Goal: Task Accomplishment & Management: Use online tool/utility

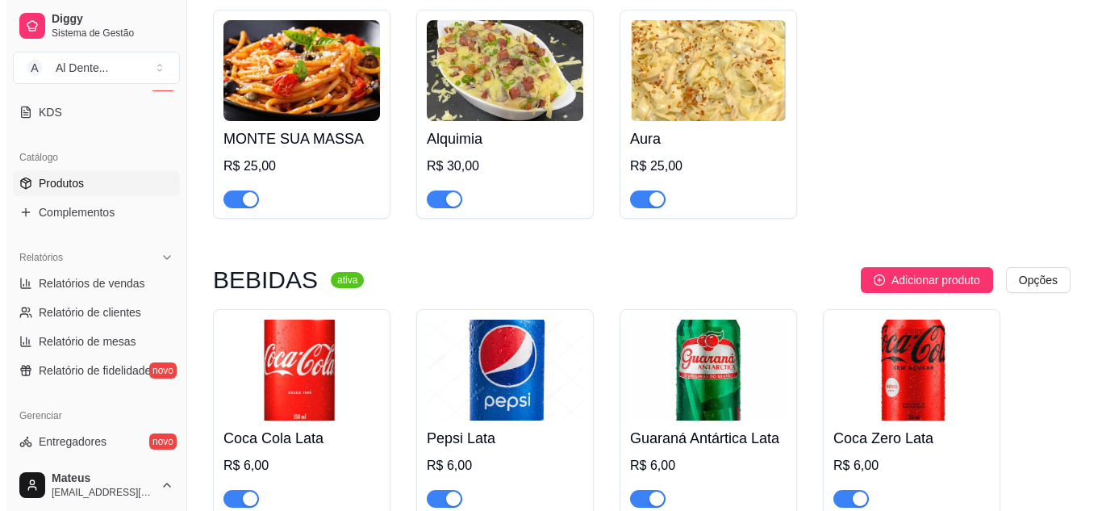
scroll to position [213, 0]
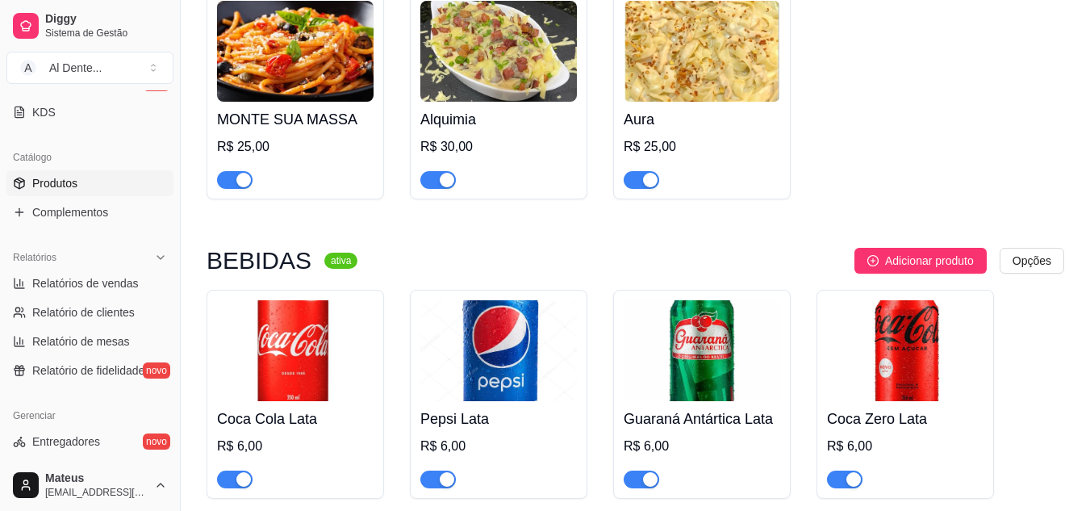
click at [253, 127] on h4 "MONTE SUA MASSA" at bounding box center [295, 119] width 156 height 23
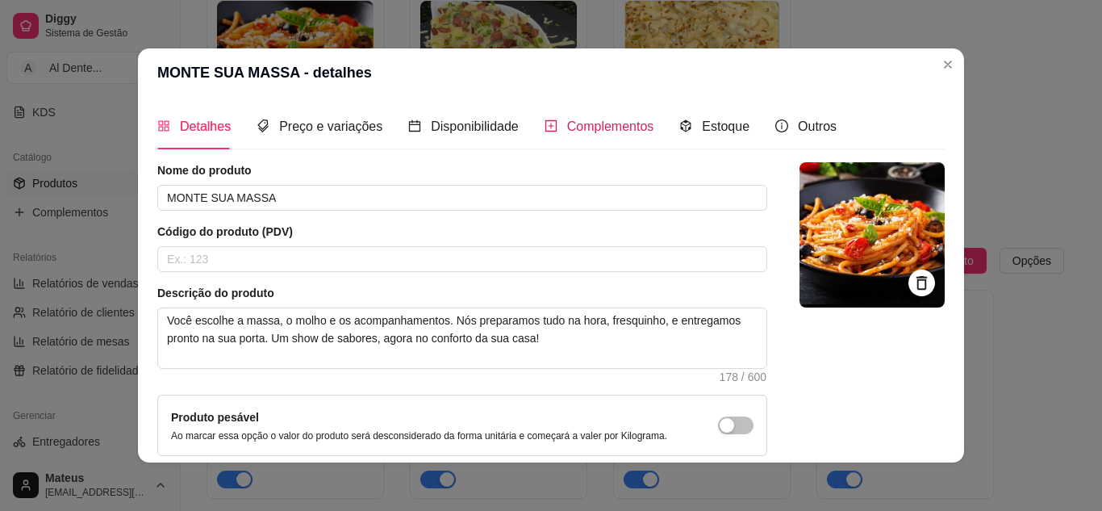
click at [567, 132] on span "Complementos" at bounding box center [610, 126] width 87 height 14
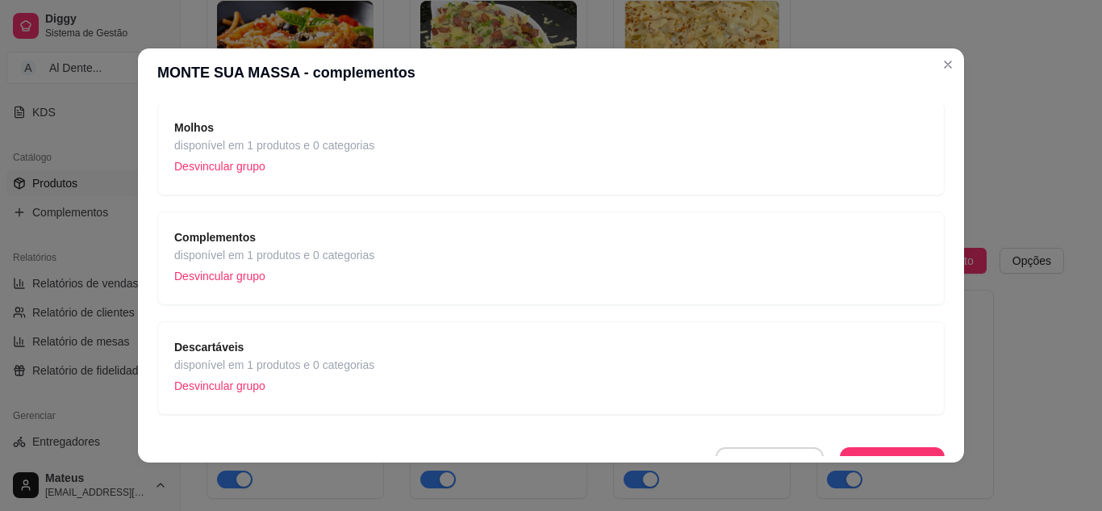
scroll to position [244, 0]
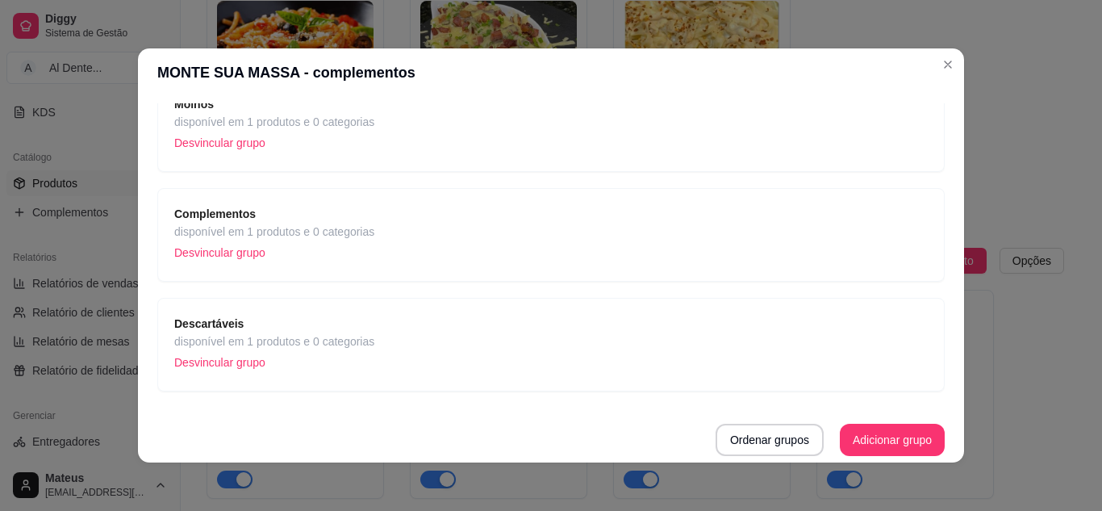
click at [648, 210] on div "Complementos disponível em 1 produtos e 0 categorias Desvincular grupo" at bounding box center [550, 235] width 753 height 60
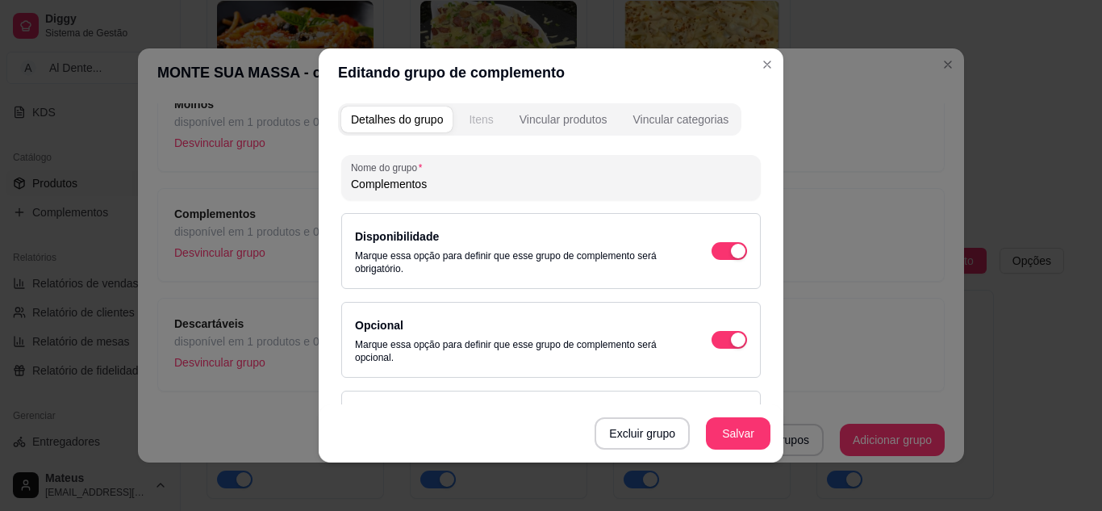
click at [478, 123] on div "Itens" at bounding box center [481, 119] width 24 height 16
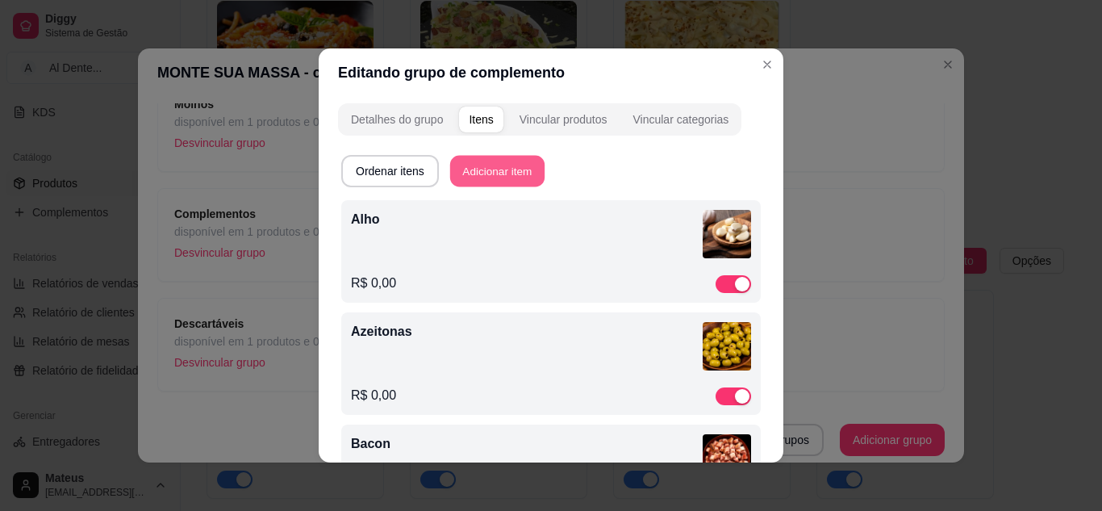
click at [489, 162] on button "Adicionar item" at bounding box center [497, 171] width 94 height 31
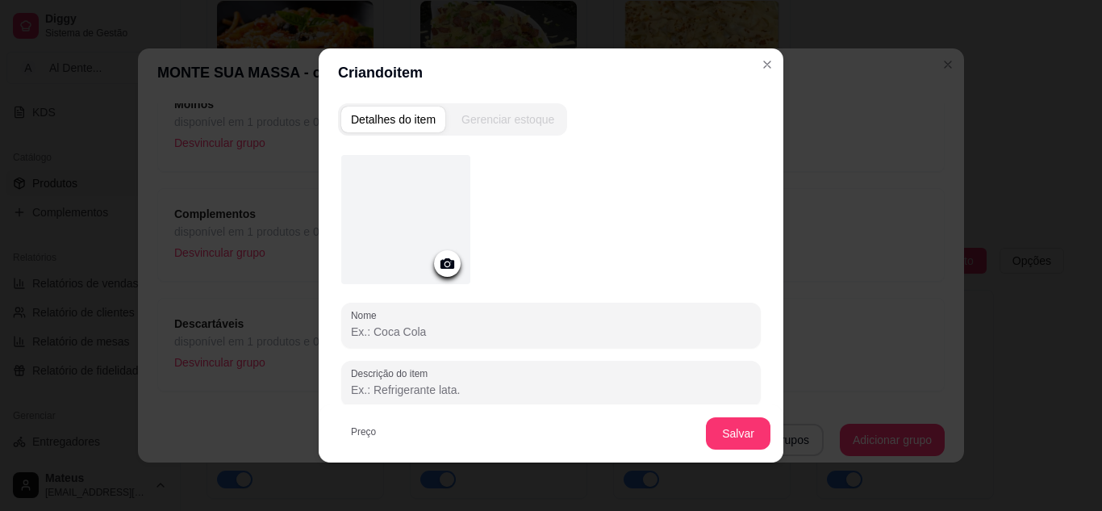
click at [441, 273] on div at bounding box center [447, 263] width 27 height 27
click at [448, 255] on icon at bounding box center [447, 263] width 19 height 19
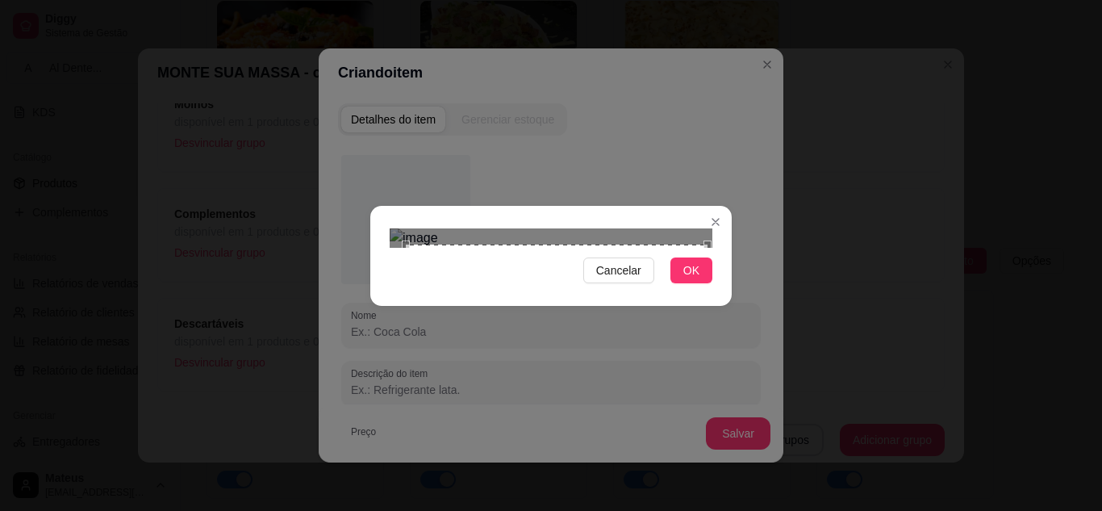
click at [536, 290] on div "Use the arrow keys to move the crop selection area" at bounding box center [550, 390] width 302 height 302
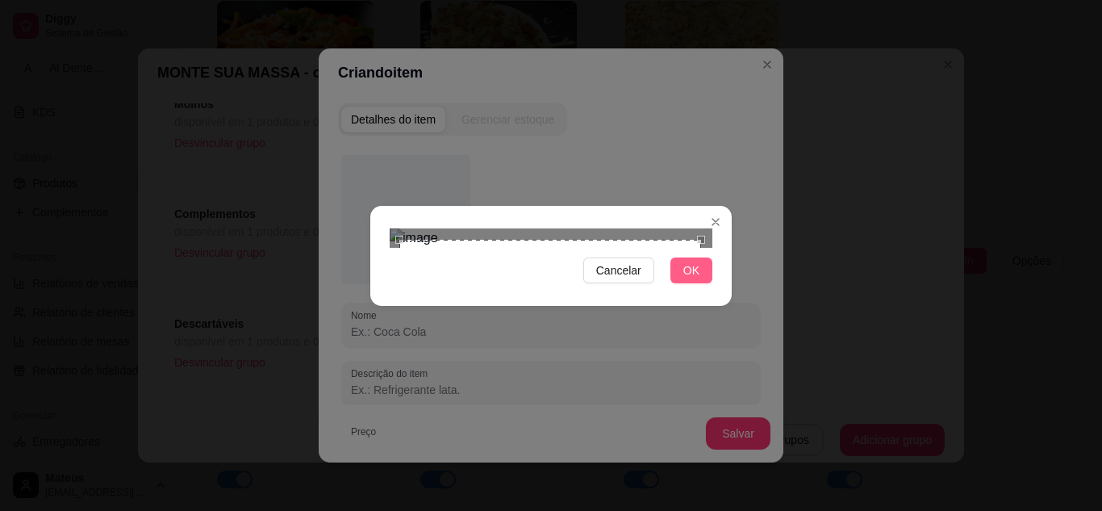
click at [697, 283] on button "OK" at bounding box center [691, 270] width 42 height 26
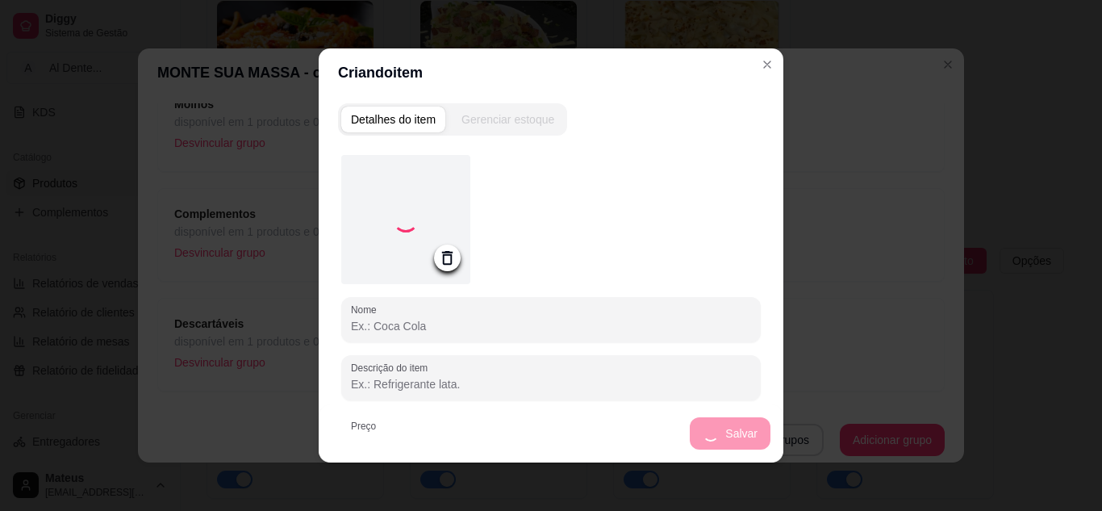
click at [509, 323] on input "Nome" at bounding box center [551, 326] width 400 height 16
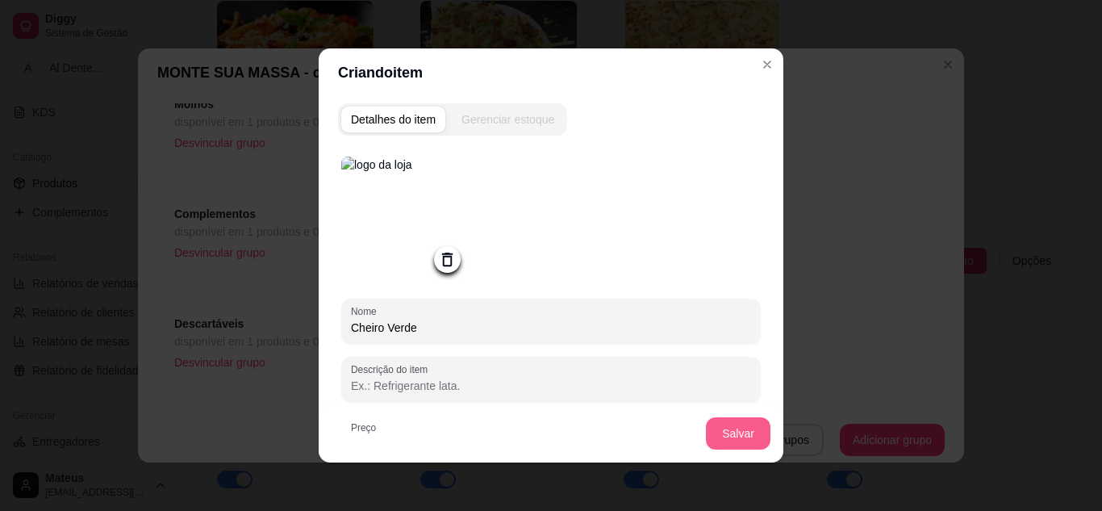
type input "Cheiro Verde"
click at [730, 432] on button "Salvar" at bounding box center [738, 433] width 63 height 31
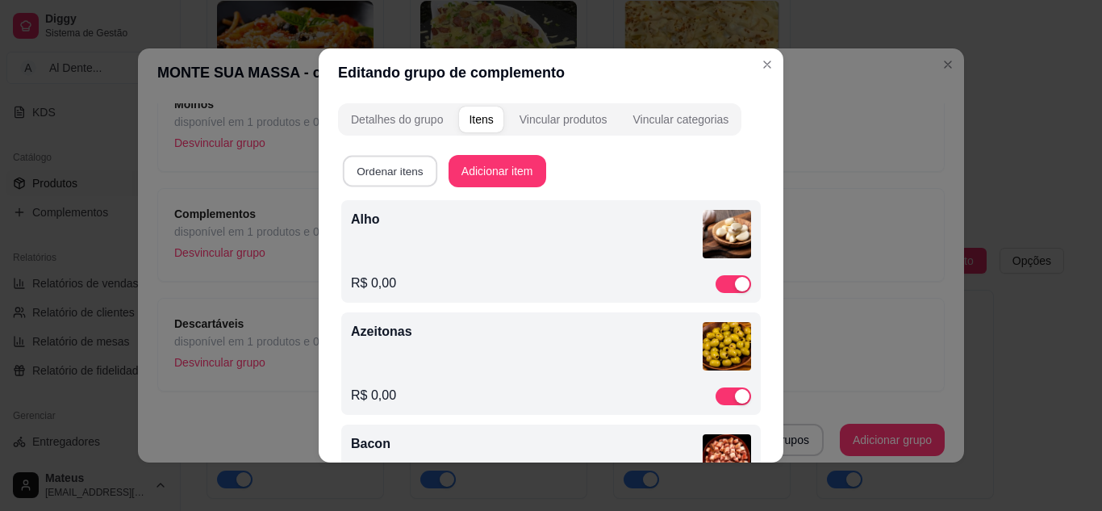
click at [390, 167] on button "Ordenar itens" at bounding box center [390, 171] width 94 height 31
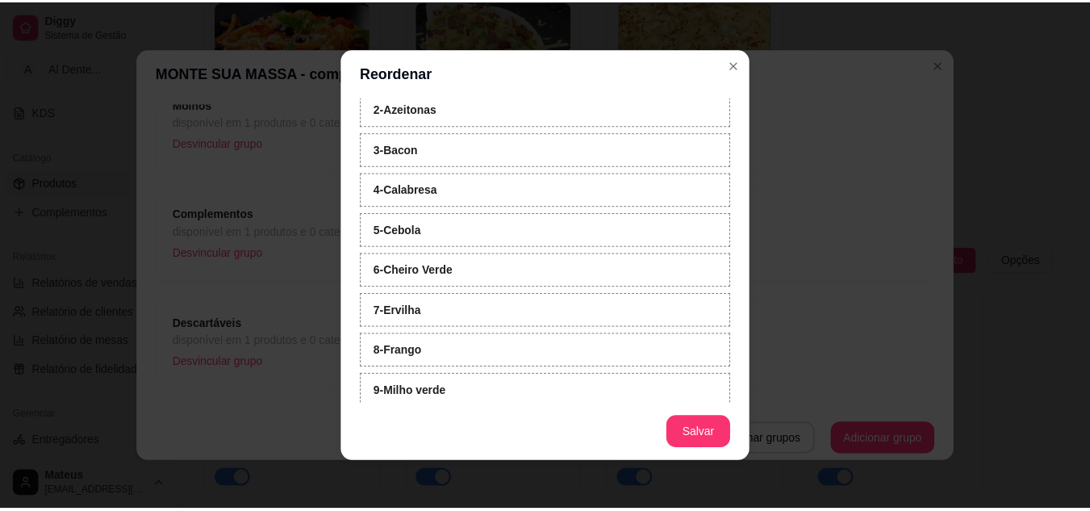
scroll to position [103, 0]
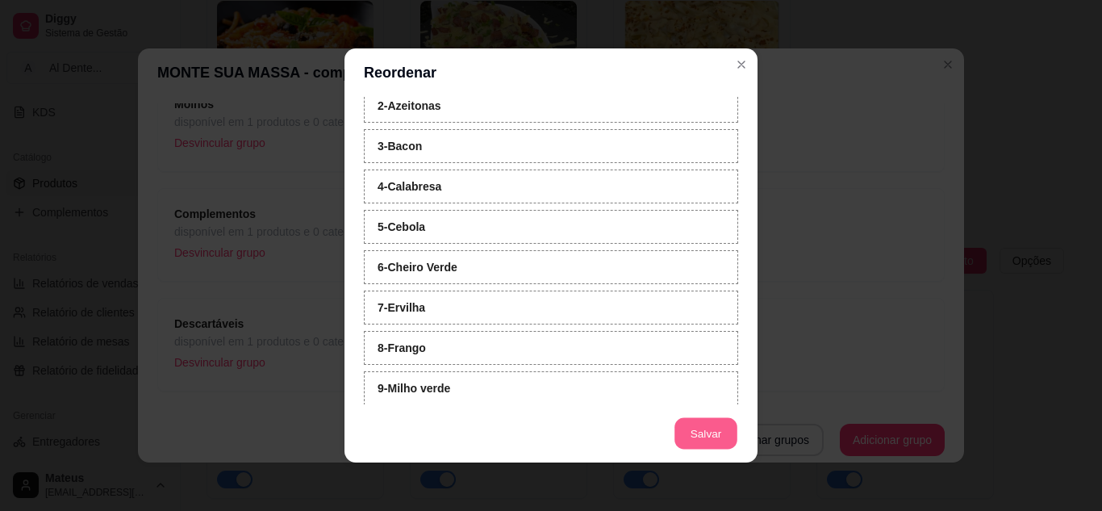
click at [704, 430] on button "Salvar" at bounding box center [705, 433] width 63 height 31
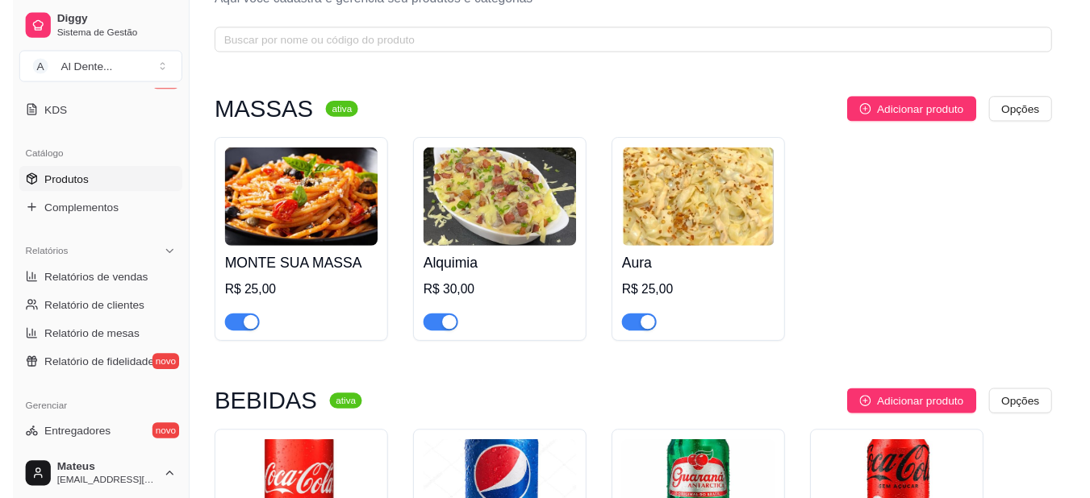
scroll to position [0, 0]
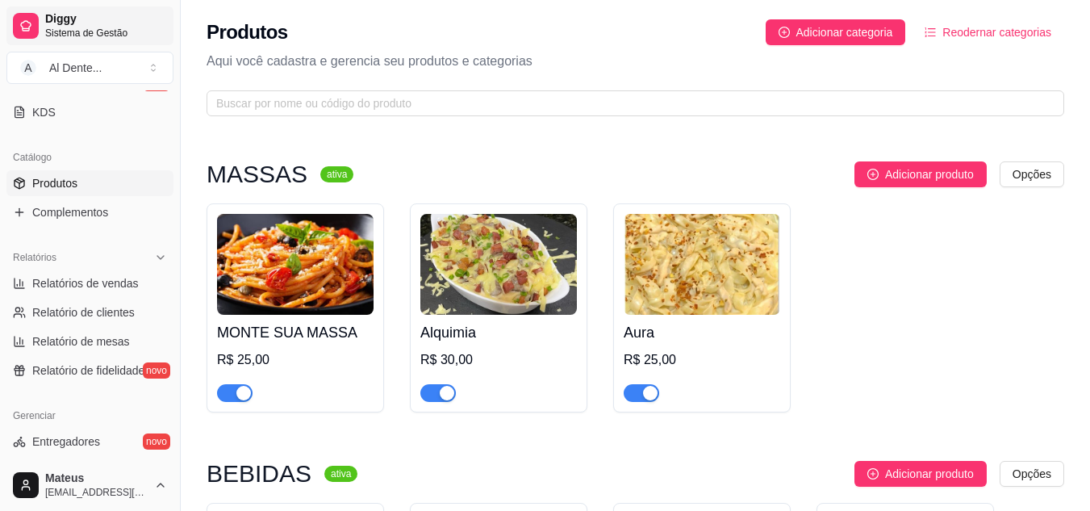
click at [99, 24] on span "Diggy" at bounding box center [106, 19] width 122 height 15
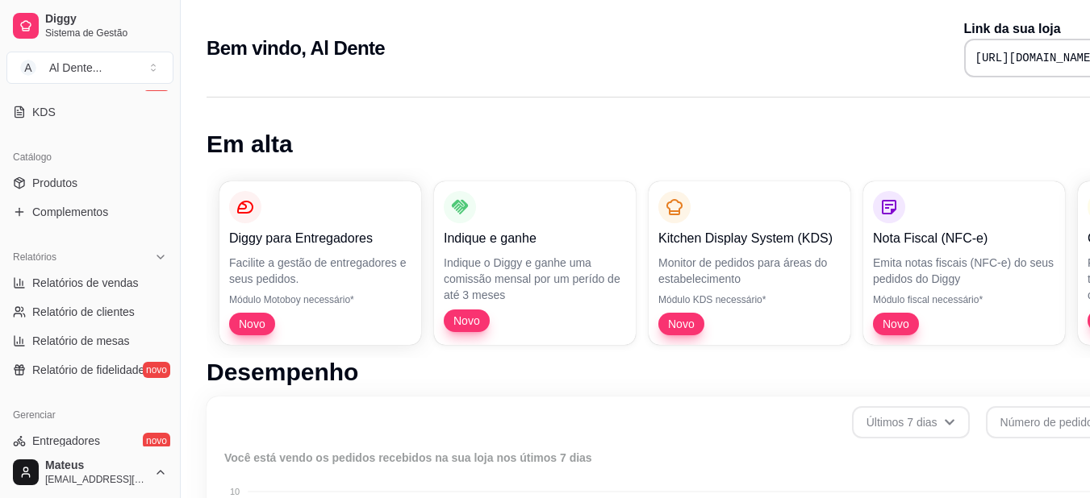
click at [975, 55] on pre "[URL][DOMAIN_NAME]" at bounding box center [1036, 58] width 122 height 16
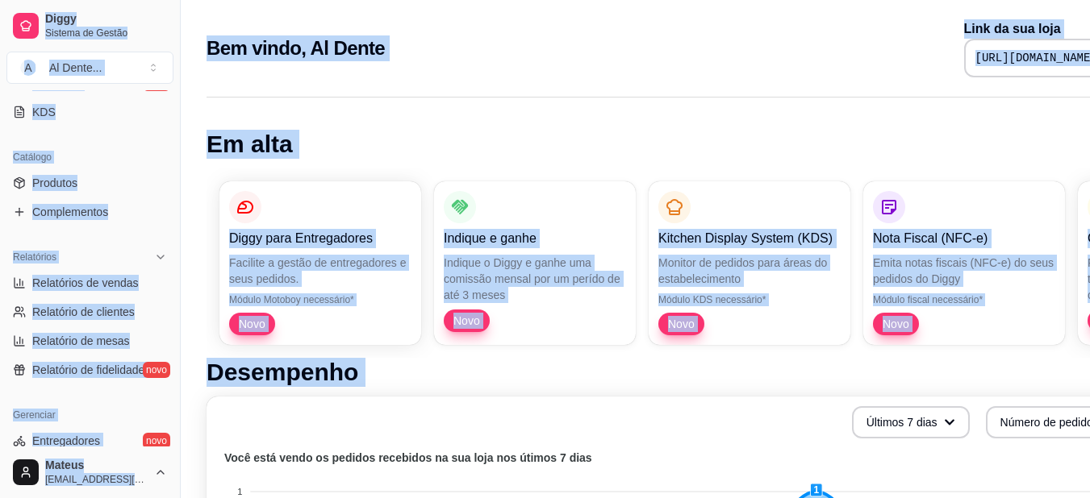
click at [975, 55] on pre "[URL][DOMAIN_NAME]" at bounding box center [1036, 58] width 122 height 16
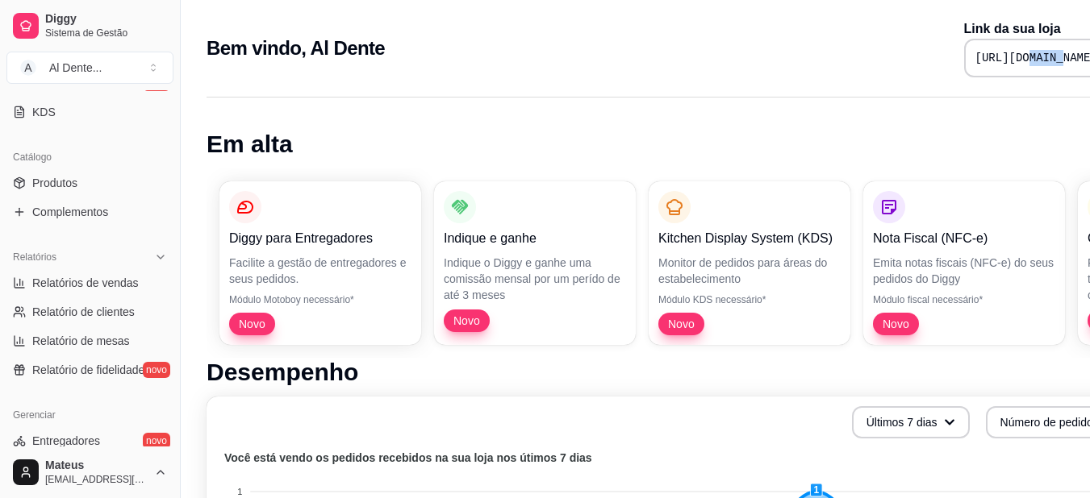
click at [975, 55] on pre "[URL][DOMAIN_NAME]" at bounding box center [1036, 58] width 122 height 16
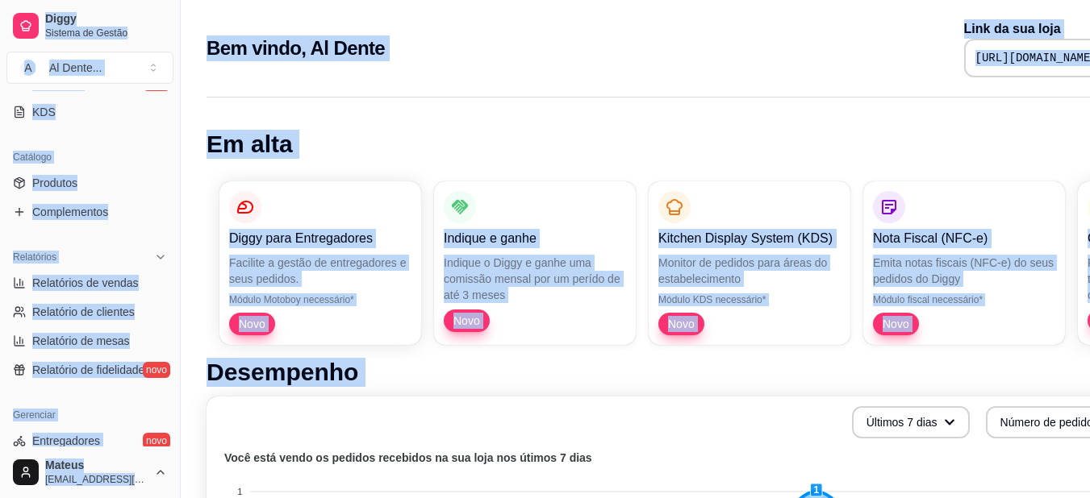
click at [975, 60] on pre "[URL][DOMAIN_NAME]" at bounding box center [1036, 58] width 122 height 16
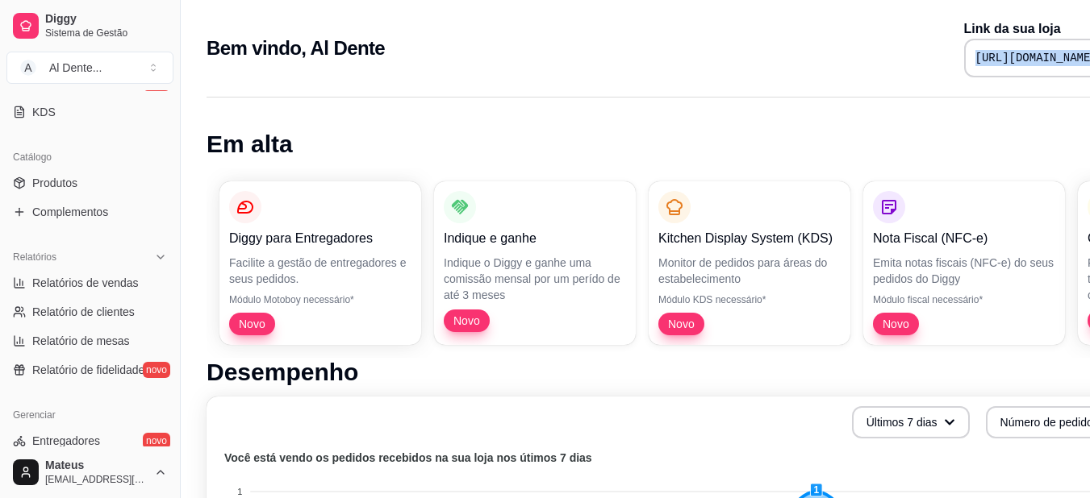
scroll to position [0, 73]
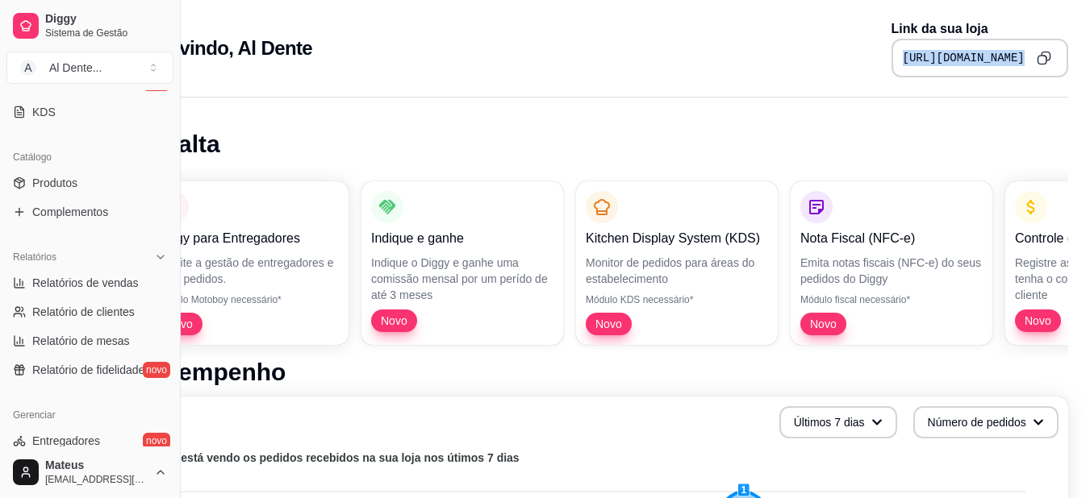
drag, startPoint x: 827, startPoint y: 56, endPoint x: 1050, endPoint y: 55, distance: 223.4
click at [1050, 55] on div "[URL][DOMAIN_NAME]" at bounding box center [979, 58] width 177 height 39
click at [1044, 52] on icon "Copy to clipboard" at bounding box center [1045, 56] width 8 height 8
